Goal: Information Seeking & Learning: Learn about a topic

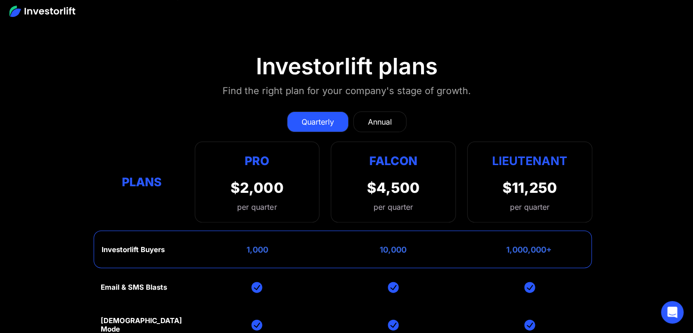
scroll to position [3718, 0]
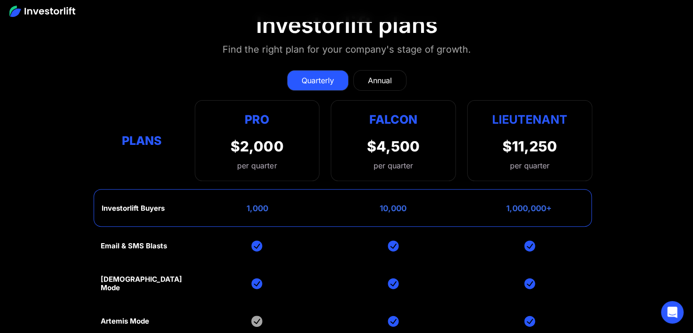
click at [381, 83] on div "Annual" at bounding box center [380, 80] width 24 height 11
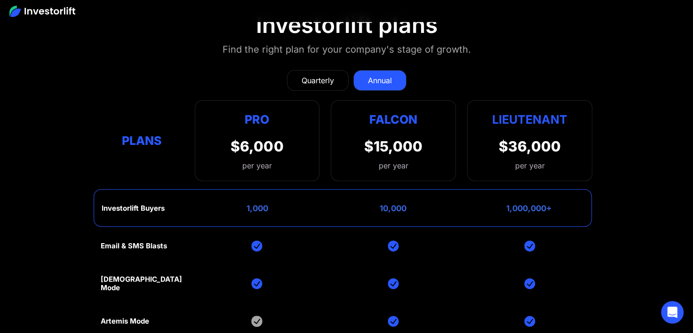
click at [320, 81] on div "Quarterly" at bounding box center [318, 80] width 32 height 11
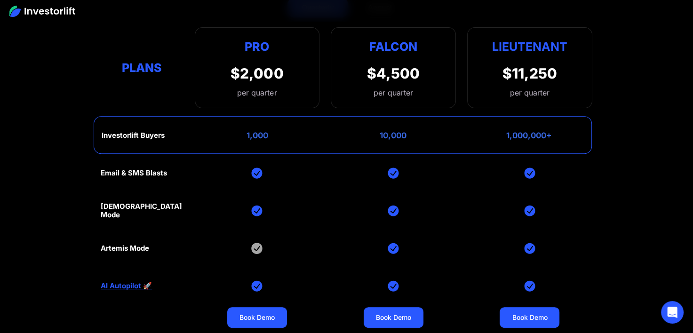
scroll to position [3812, 0]
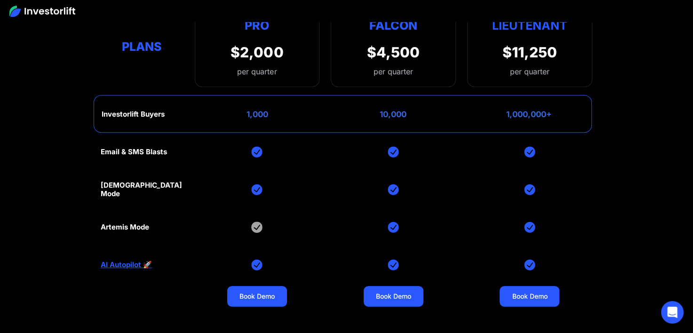
click at [121, 263] on link "AI Autopilot 🚀" at bounding box center [126, 265] width 51 height 8
